Goal: Task Accomplishment & Management: Manage account settings

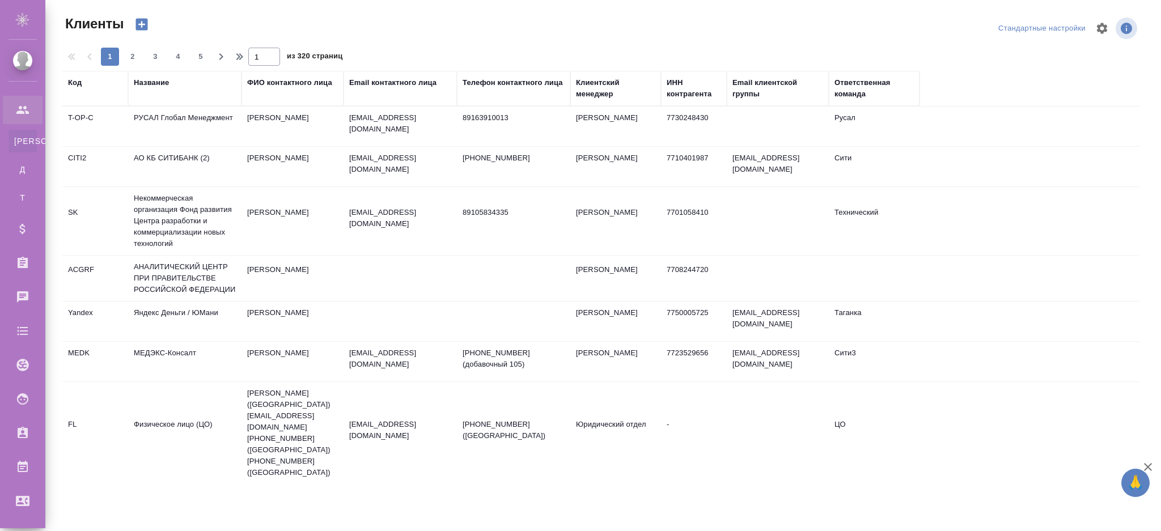
select select "RU"
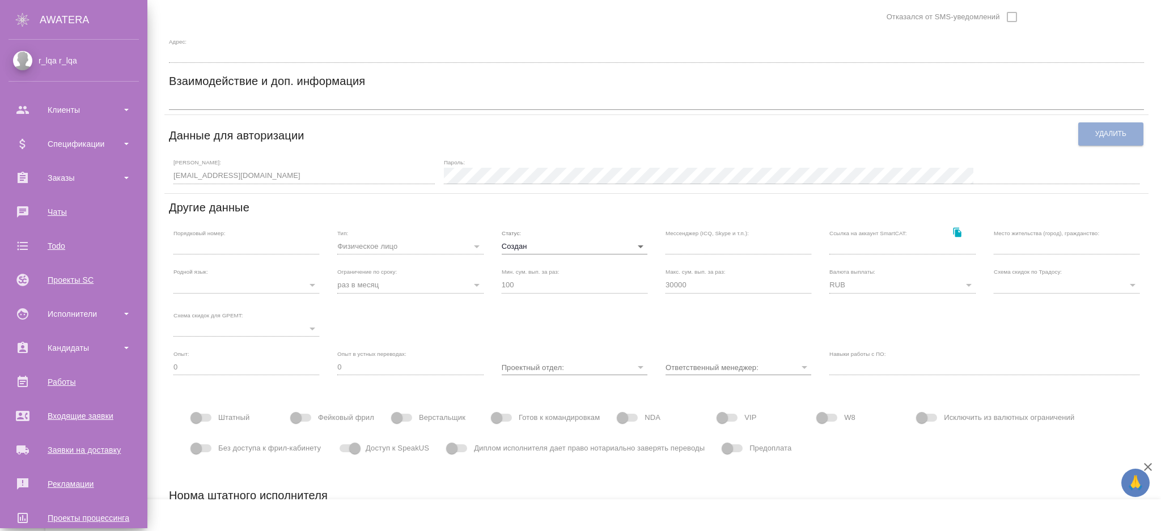
scroll to position [88, 0]
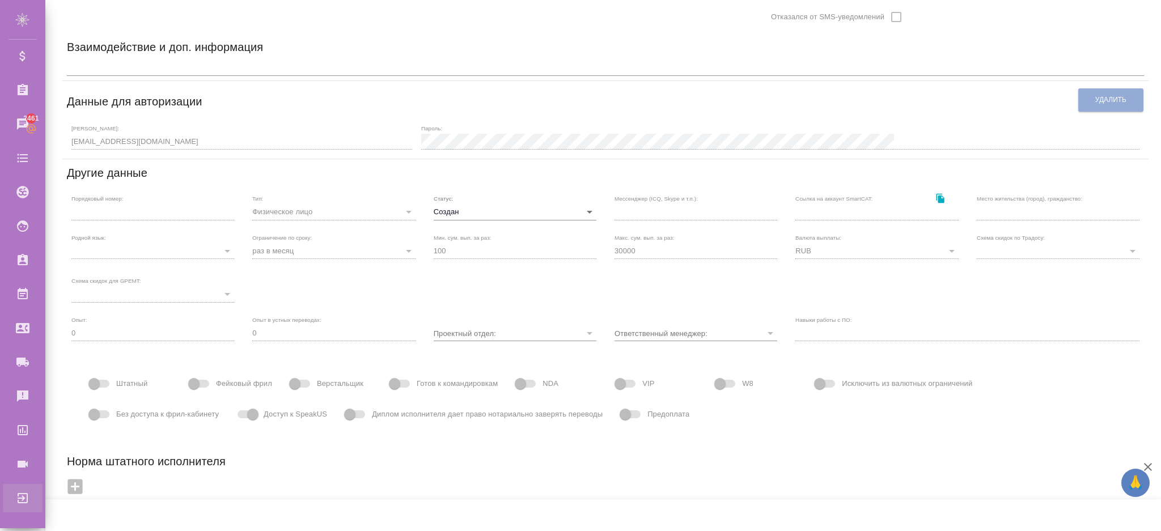
click at [23, 505] on div "Выйти" at bounding box center [8, 498] width 28 height 17
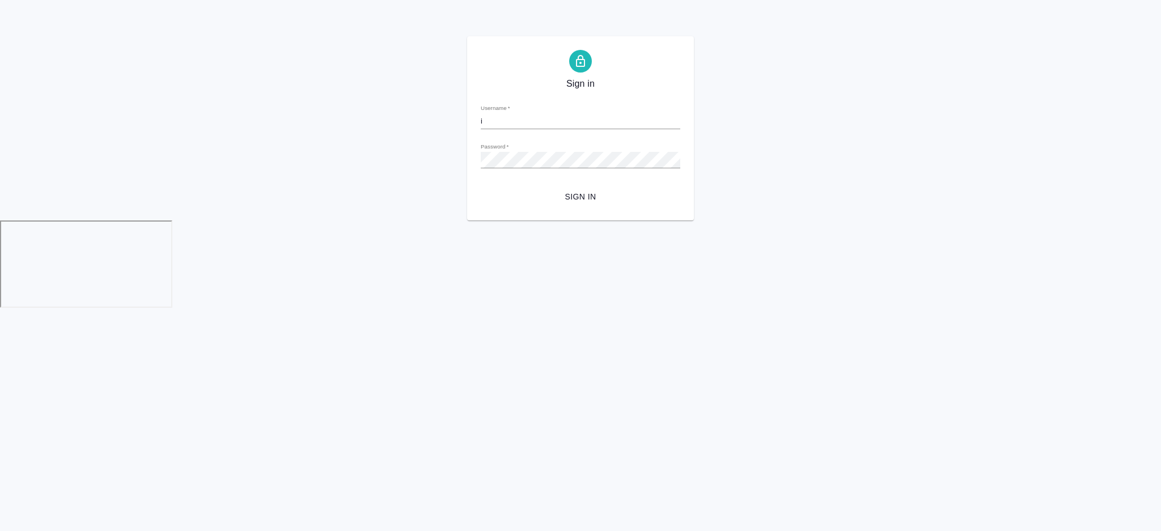
type input "[EMAIL_ADDRESS][DOMAIN_NAME]"
click at [596, 200] on span "Sign in" at bounding box center [580, 197] width 181 height 14
click at [575, 196] on span "Sign in" at bounding box center [580, 197] width 181 height 14
